Goal: Task Accomplishment & Management: Manage account settings

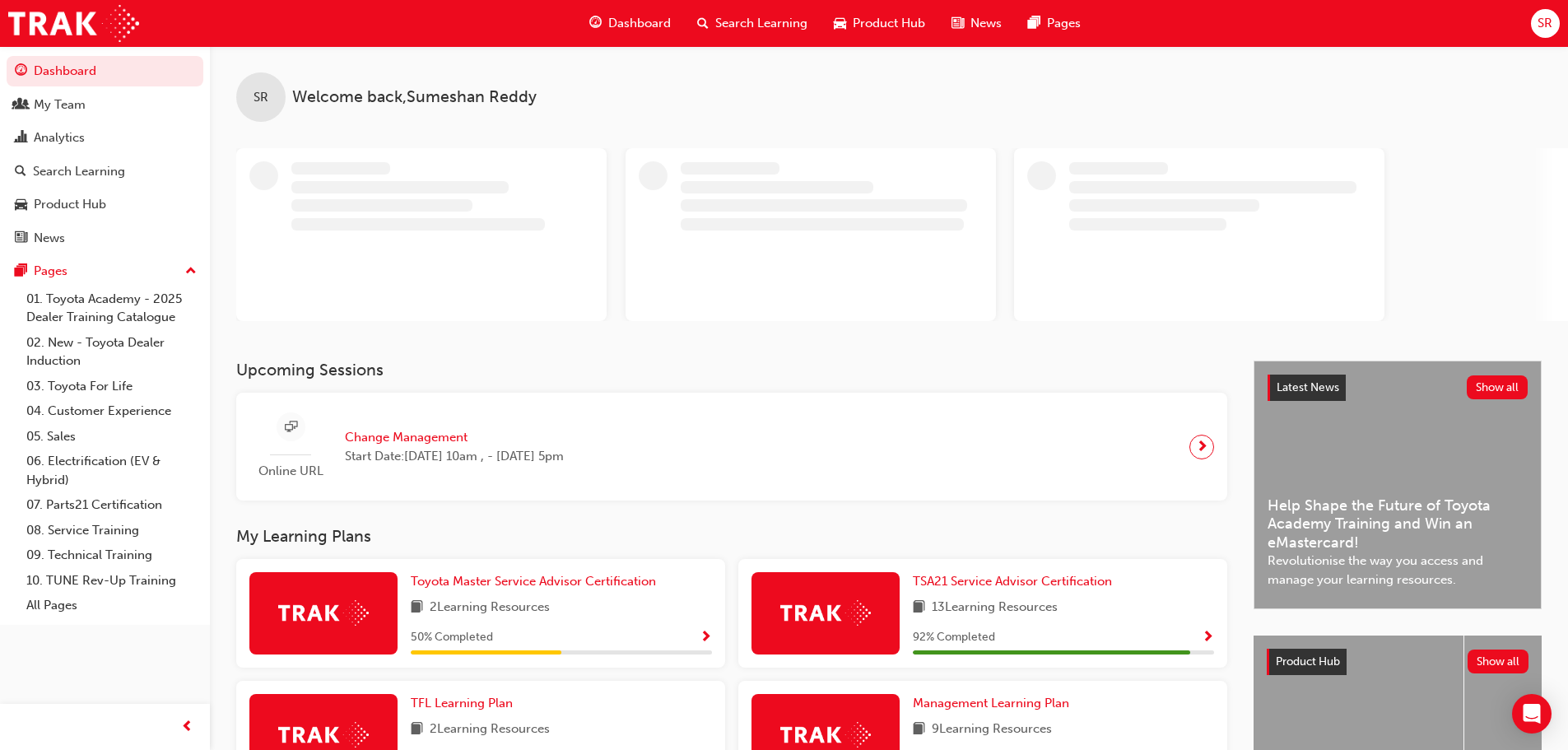
click at [1556, 29] on div "SR" at bounding box center [1545, 23] width 29 height 29
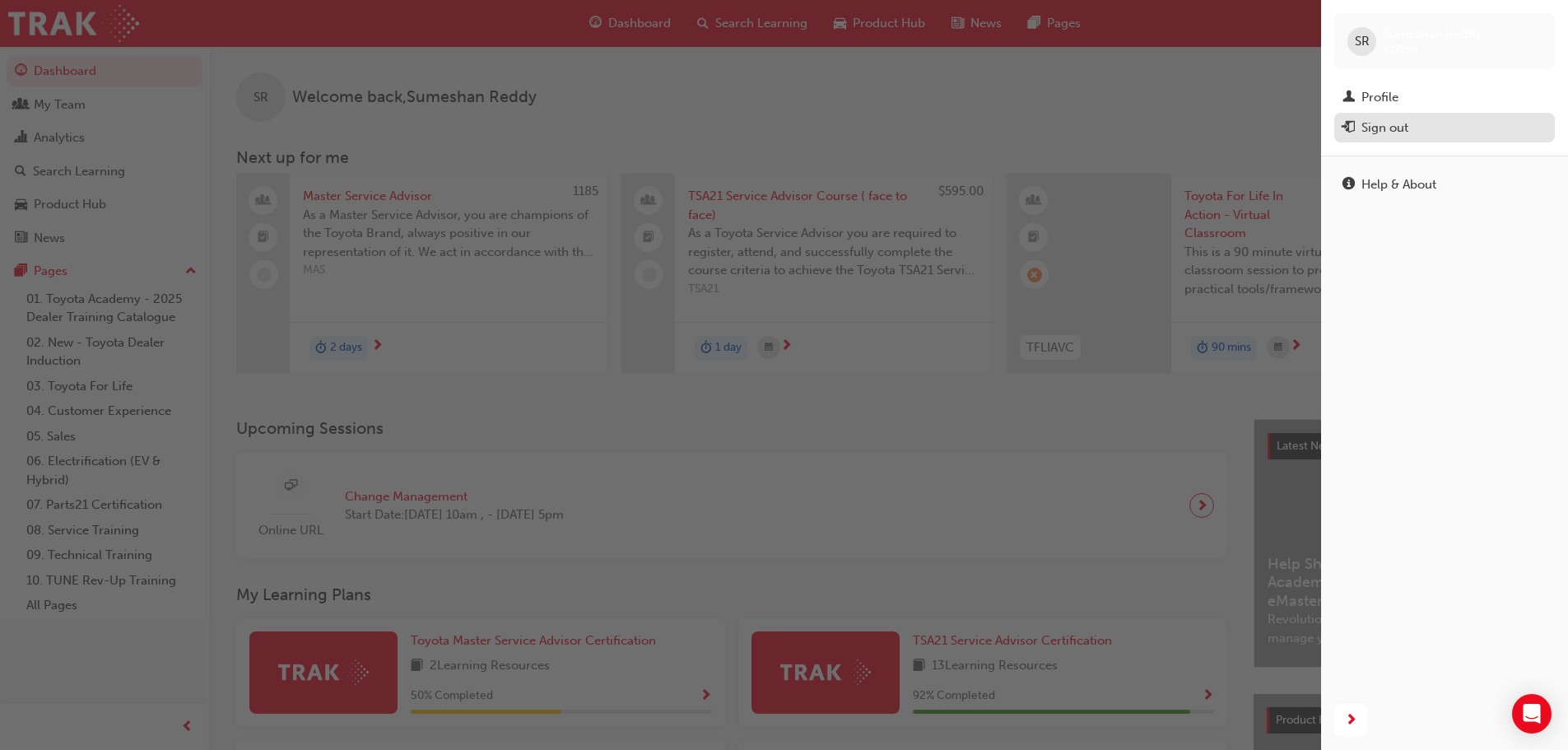
click at [1464, 129] on div "Sign out" at bounding box center [1445, 128] width 204 height 21
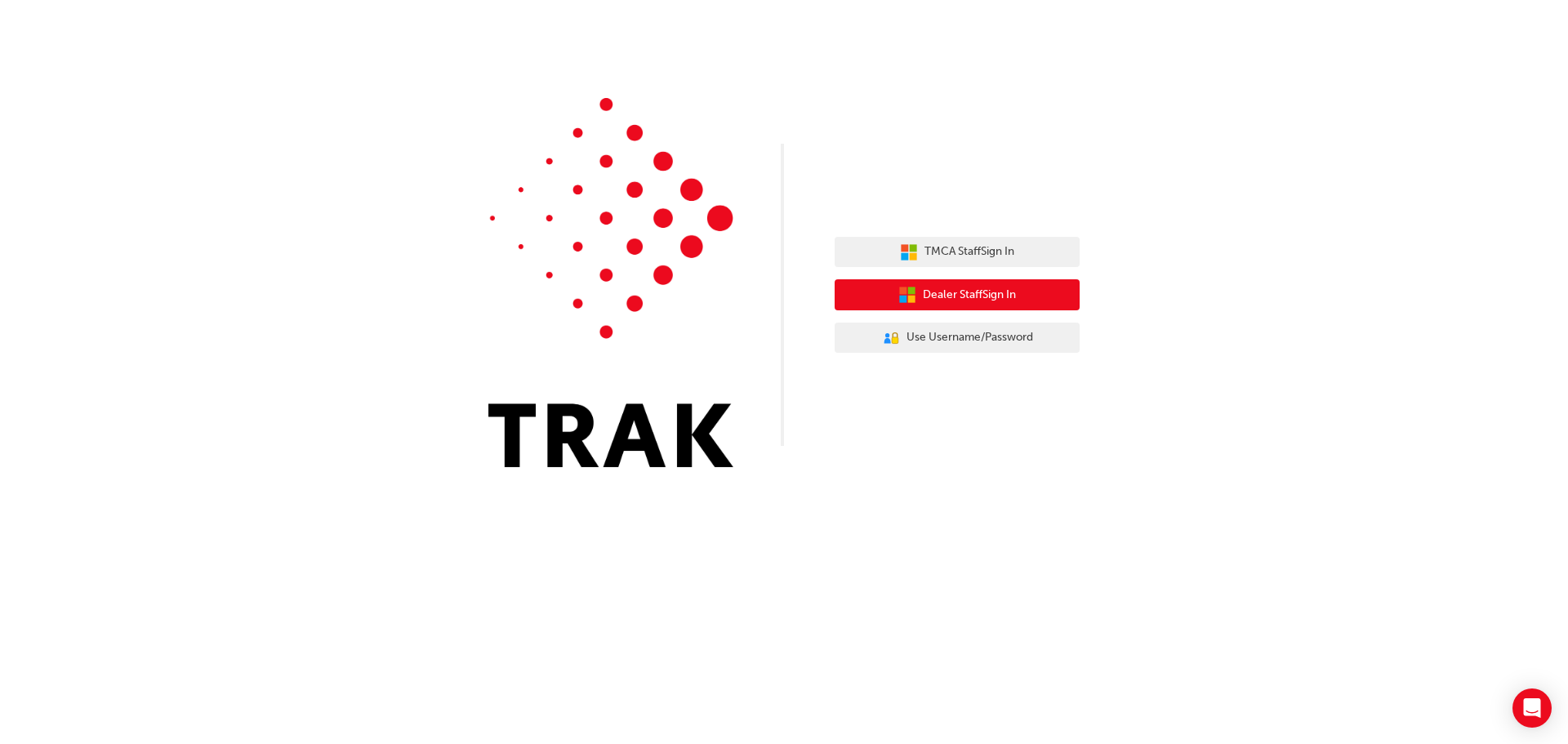
click at [1012, 297] on span "Dealer Staff Sign In" at bounding box center [969, 295] width 93 height 19
